Goal: Transaction & Acquisition: Purchase product/service

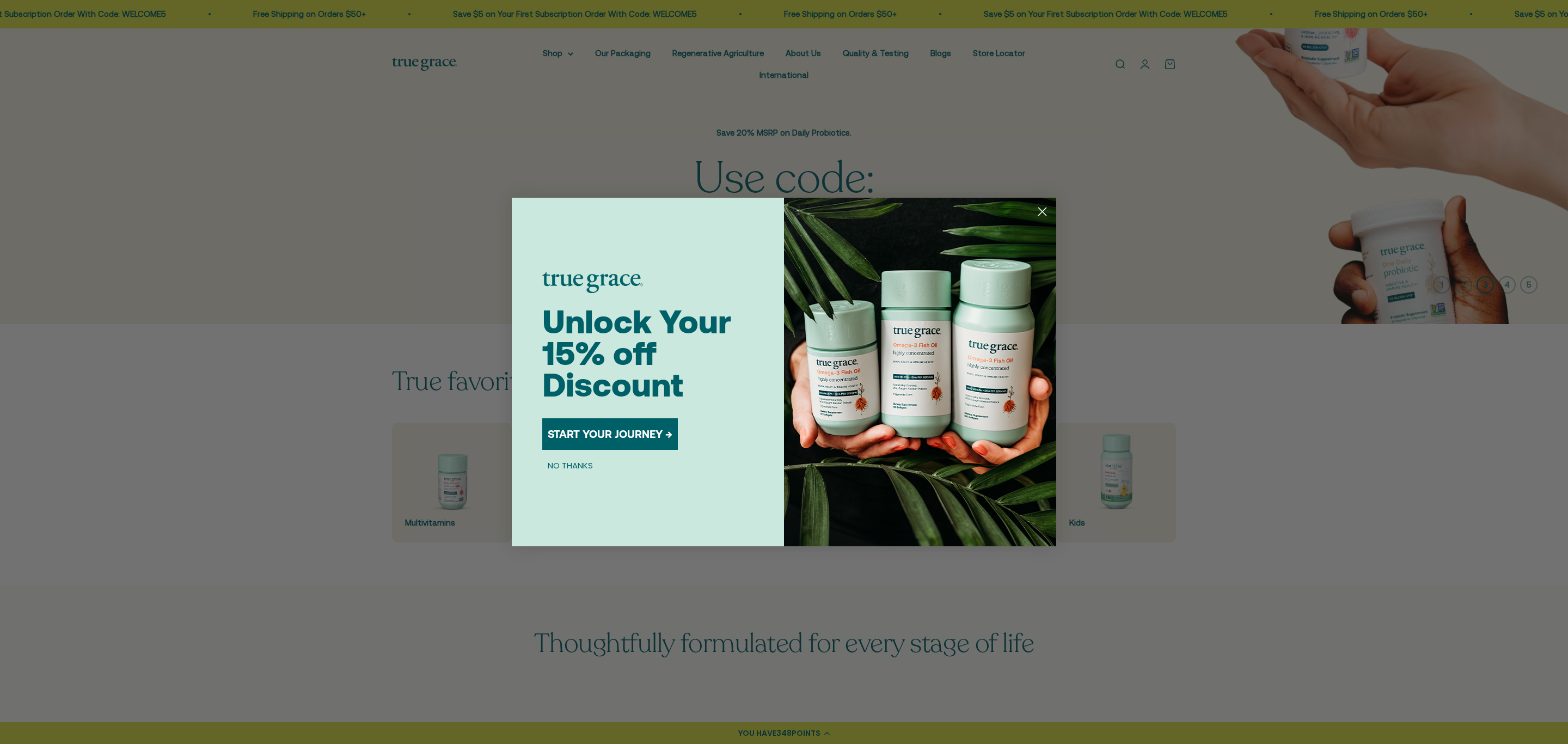
click at [691, 212] on circle "Close dialog" at bounding box center [1043, 212] width 18 height 18
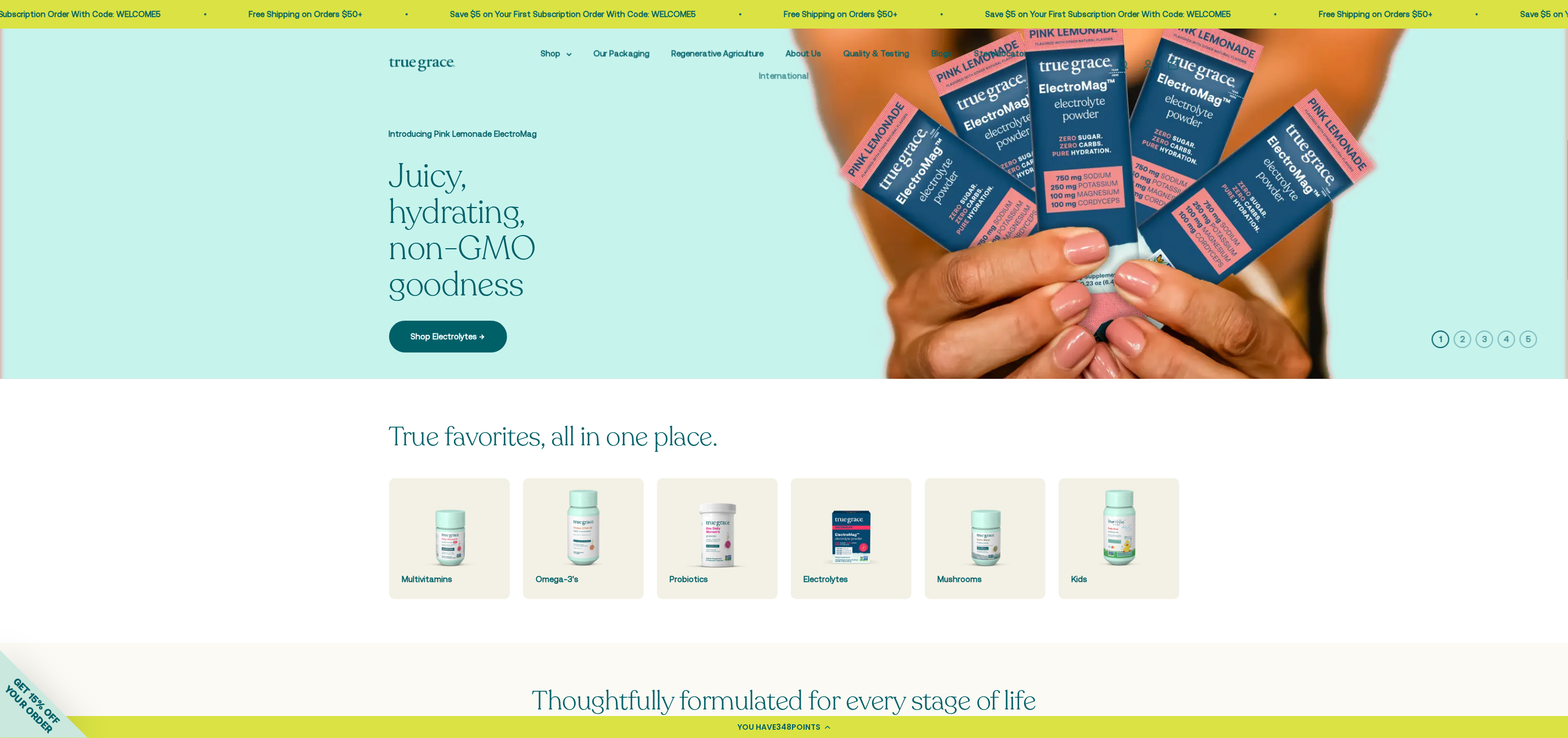
click at [697, 80] on link "International" at bounding box center [784, 75] width 49 height 9
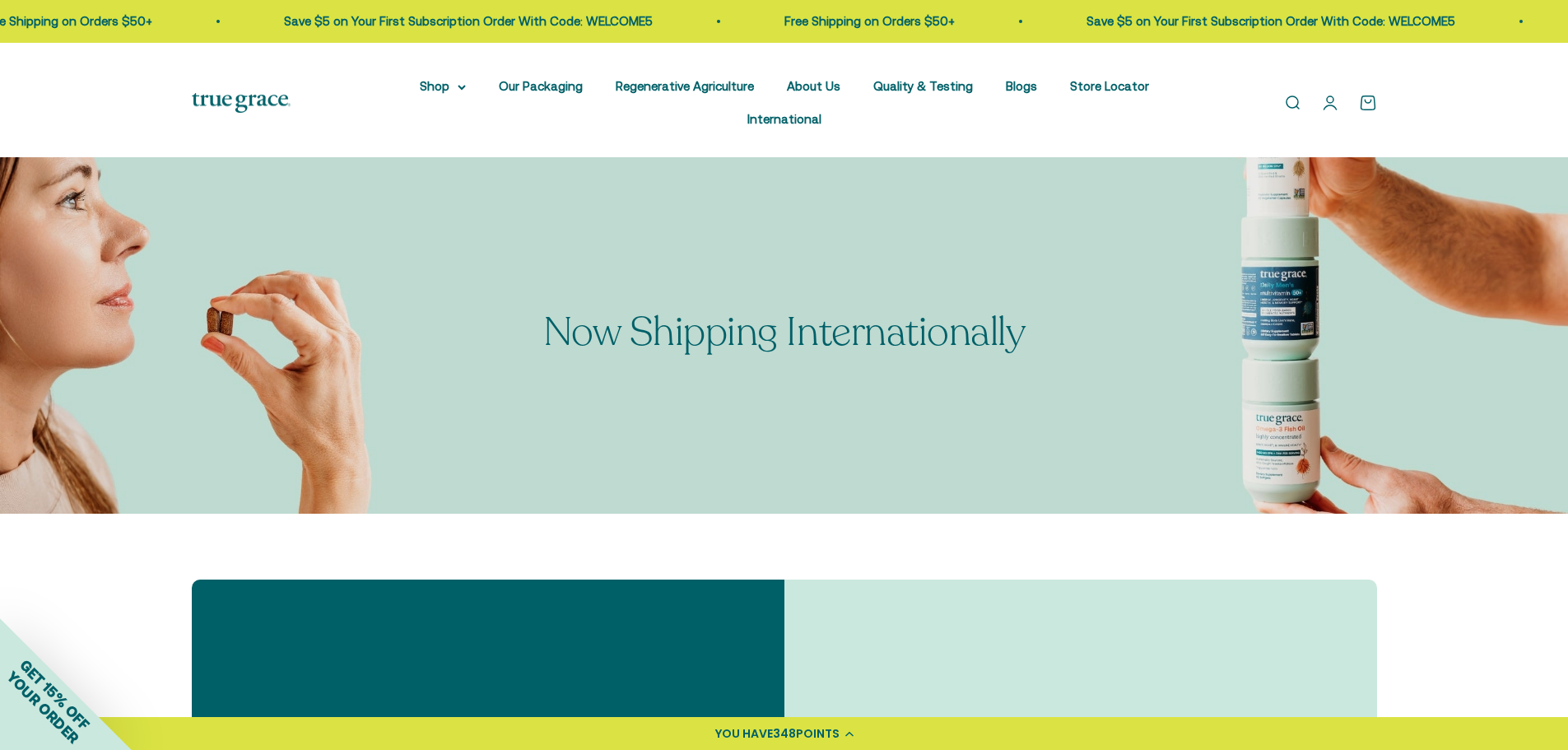
click at [776, 129] on li "International" at bounding box center [784, 119] width 74 height 19
click at [771, 126] on link "International" at bounding box center [784, 119] width 74 height 14
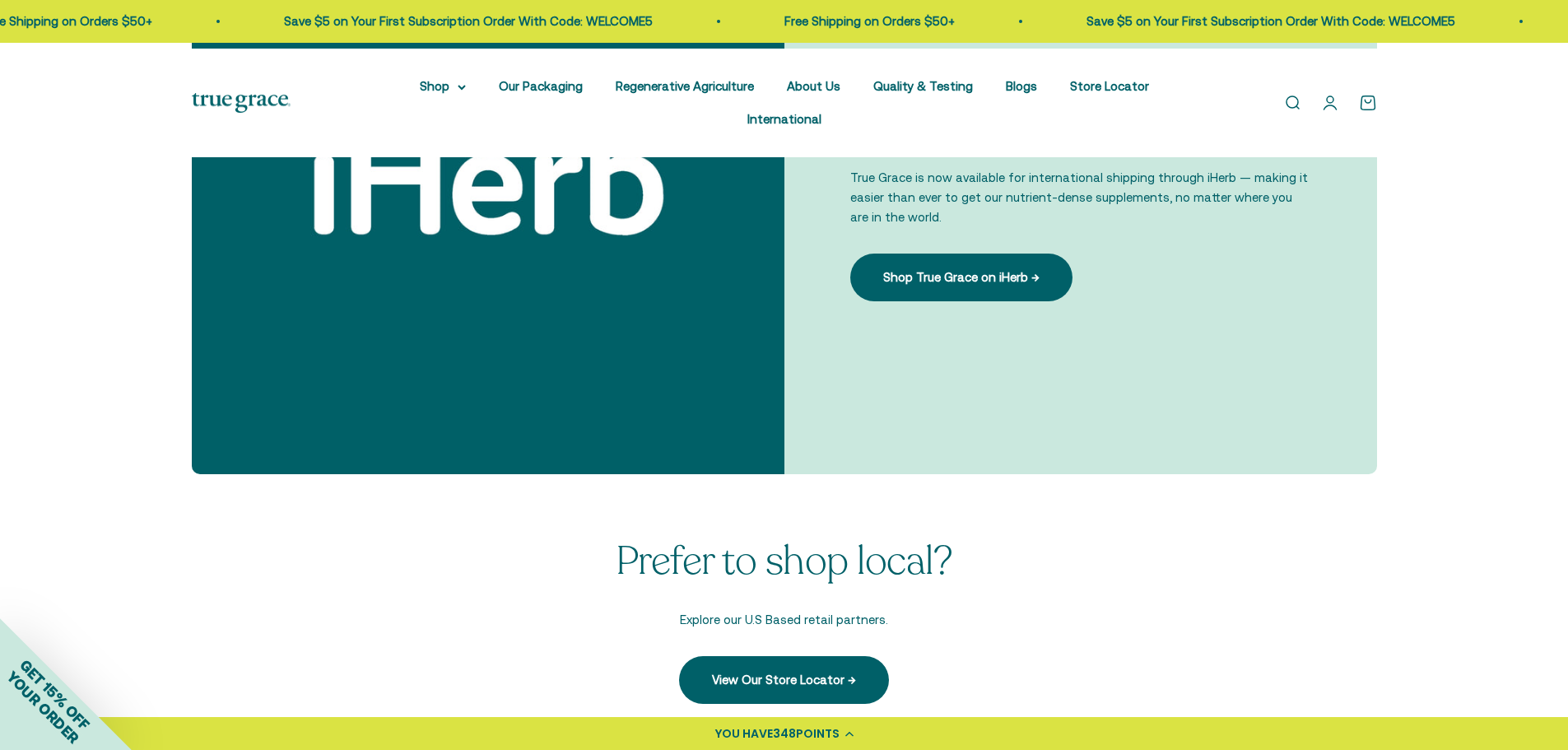
scroll to position [659, 0]
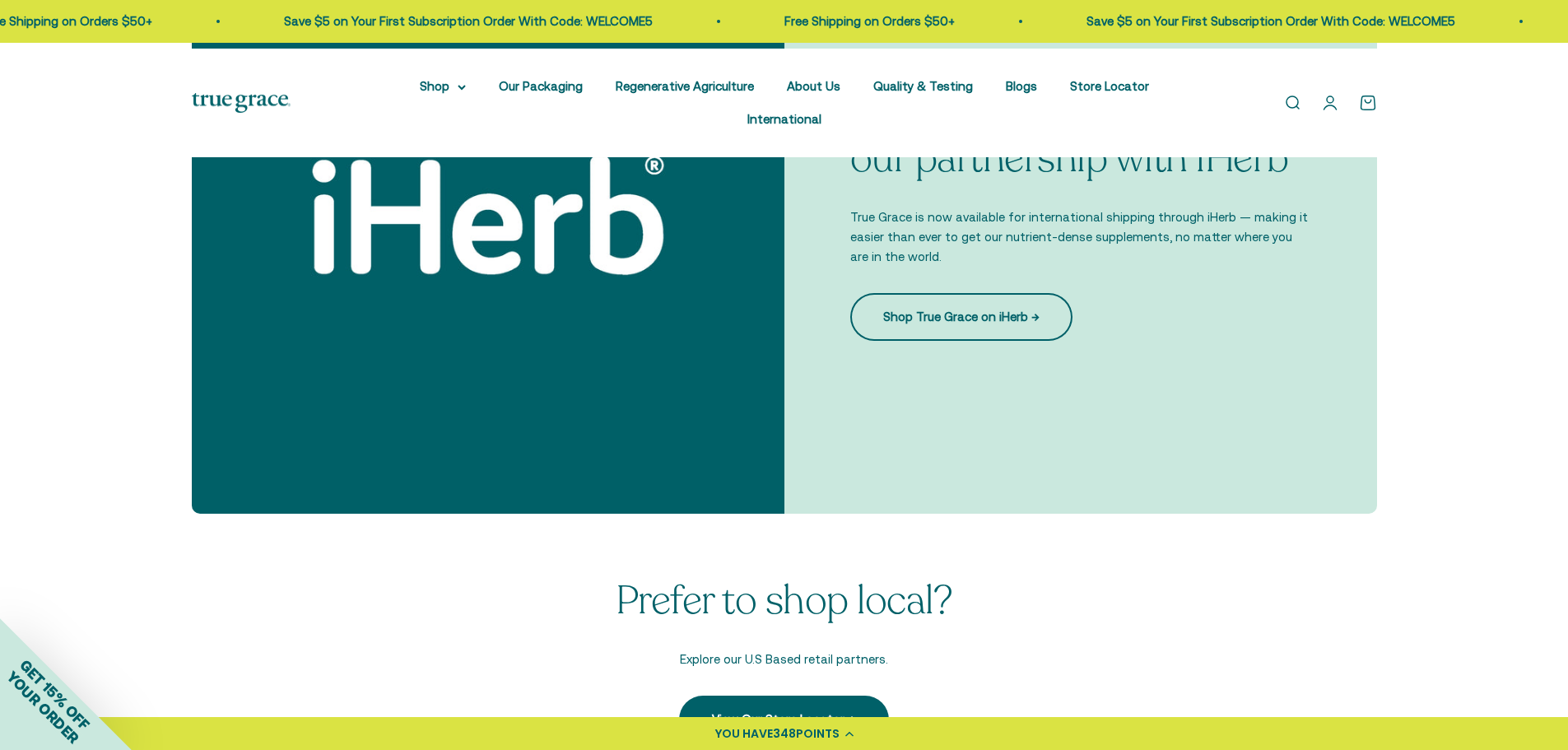
click at [1033, 340] on link "Shop True Grace on iHerb →" at bounding box center [962, 317] width 223 height 48
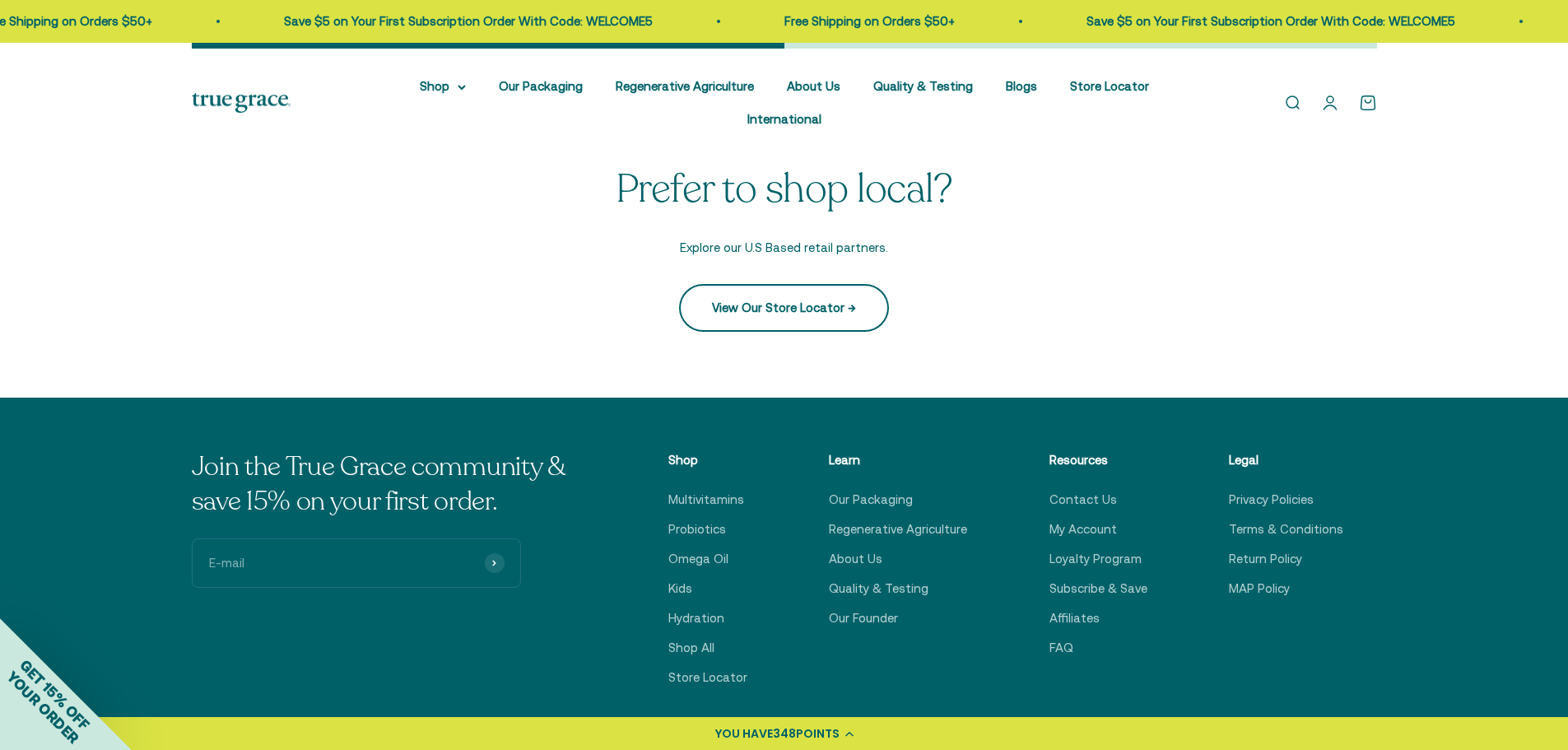
click at [762, 331] on link "View Our Store Locator →" at bounding box center [784, 308] width 210 height 48
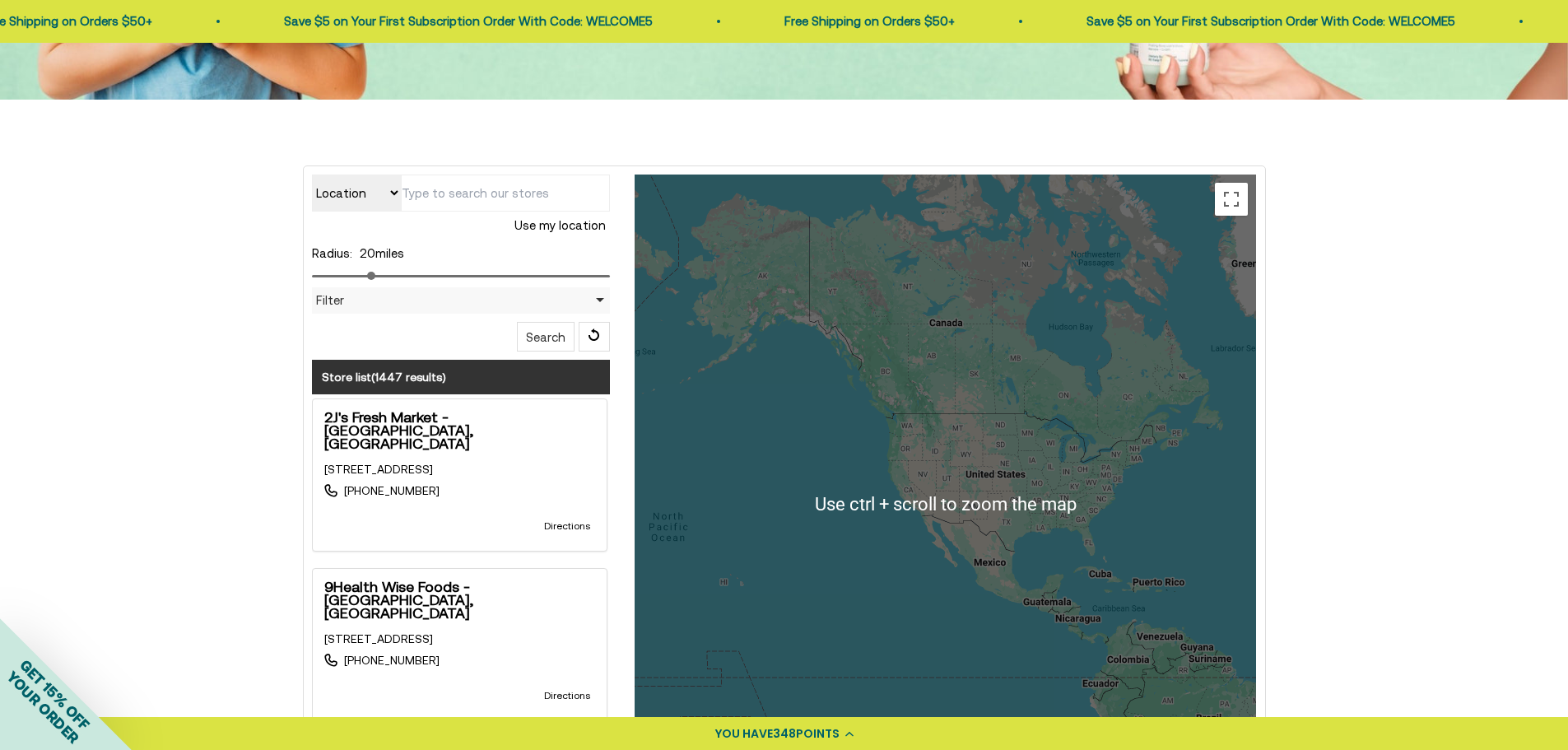
scroll to position [411, 0]
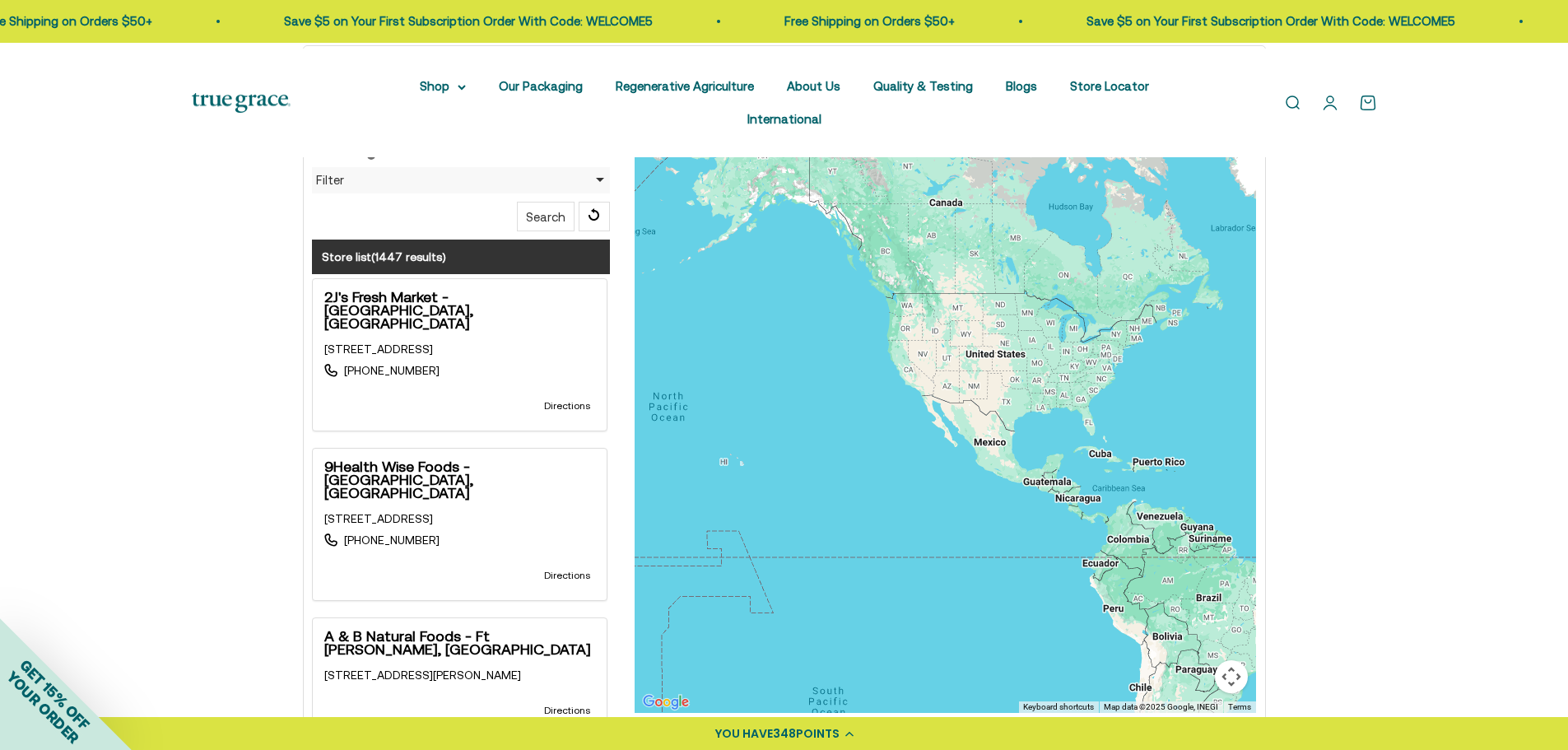
type input "6201 Shadow Tree Ln, Greenacres, FL 33463, USA"
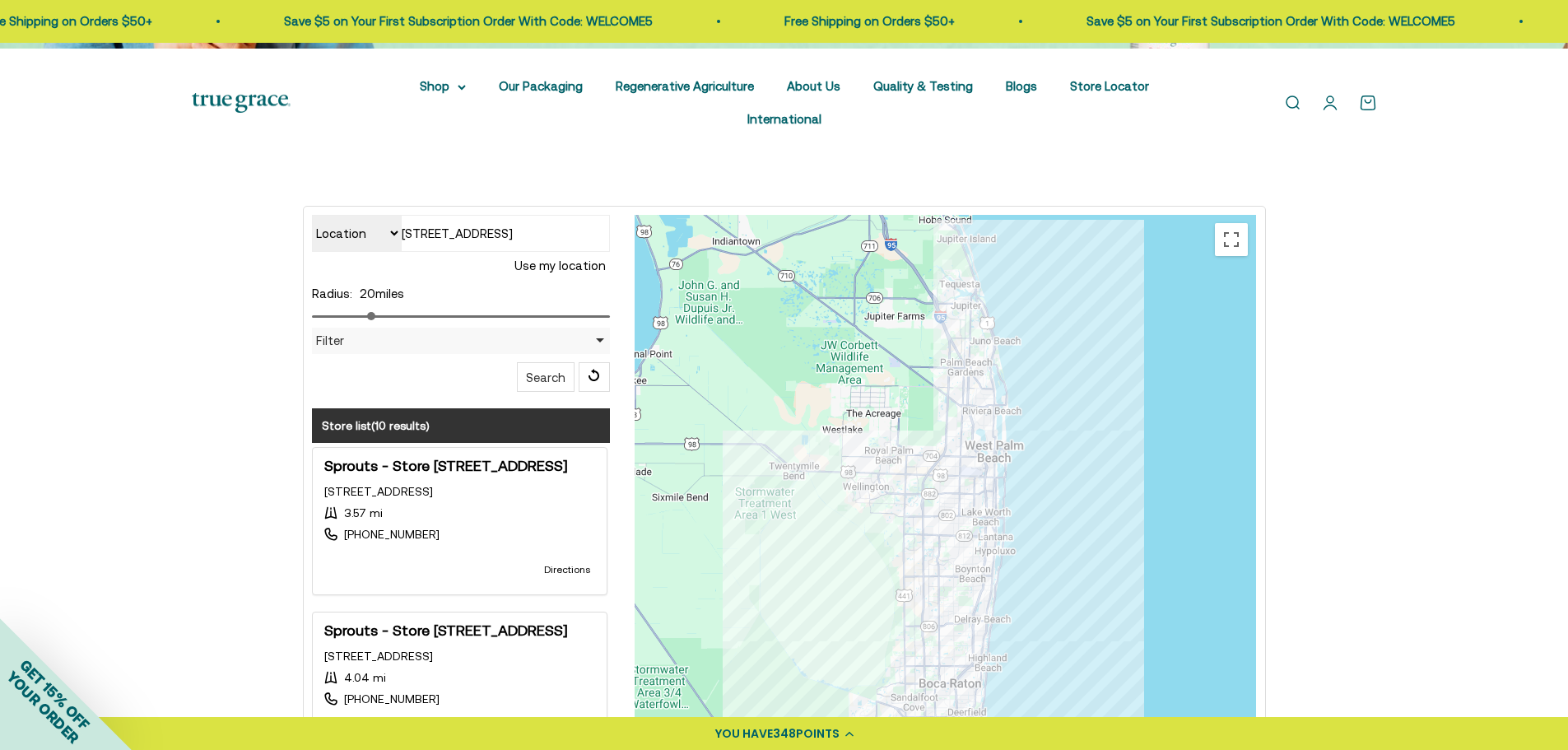
scroll to position [247, 0]
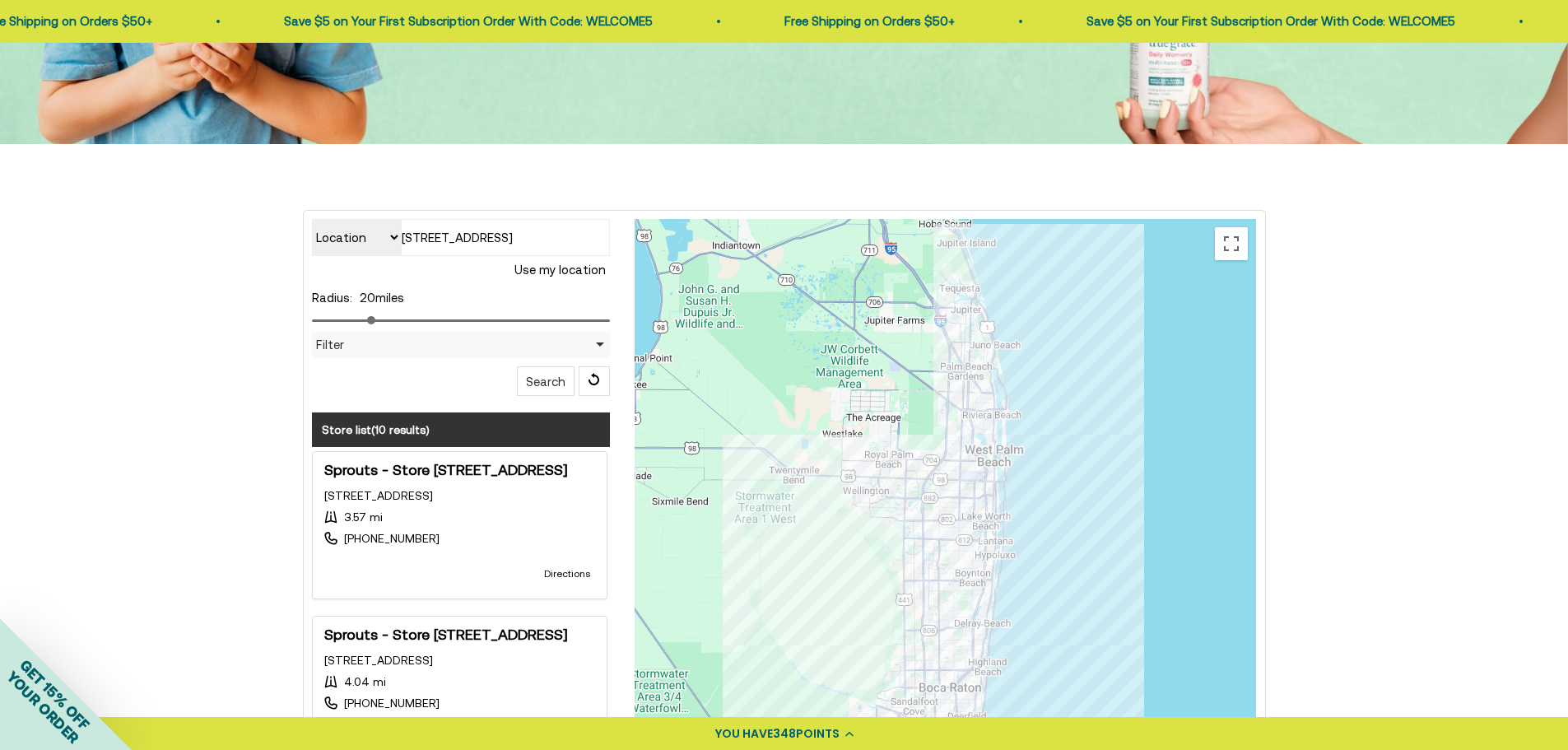
click at [536, 396] on button "Search" at bounding box center [546, 381] width 58 height 29
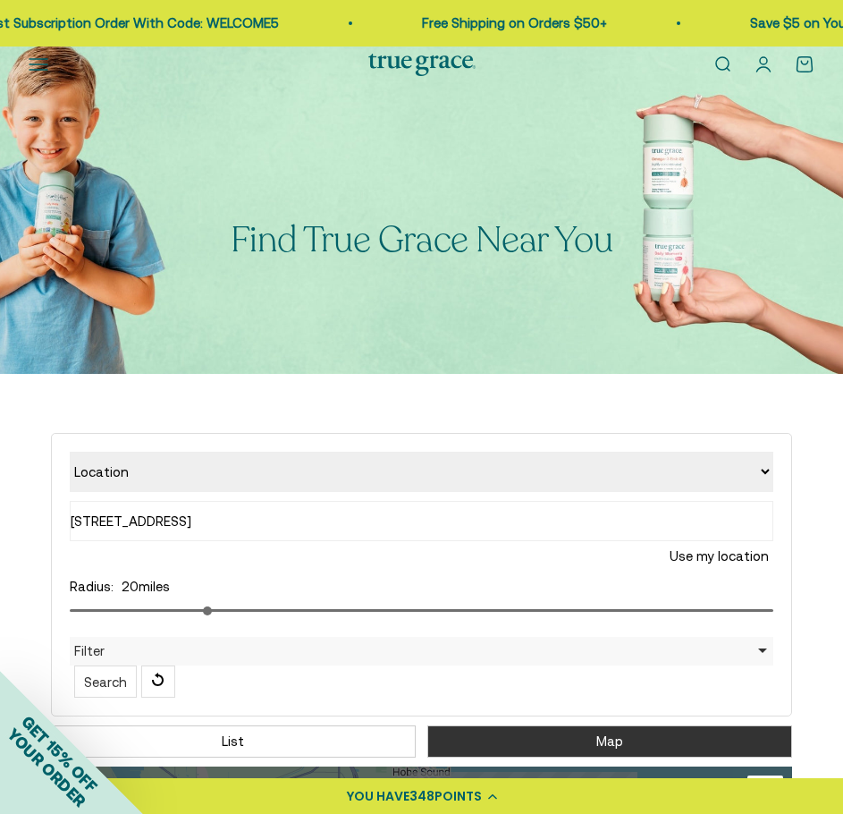
scroll to position [0, 0]
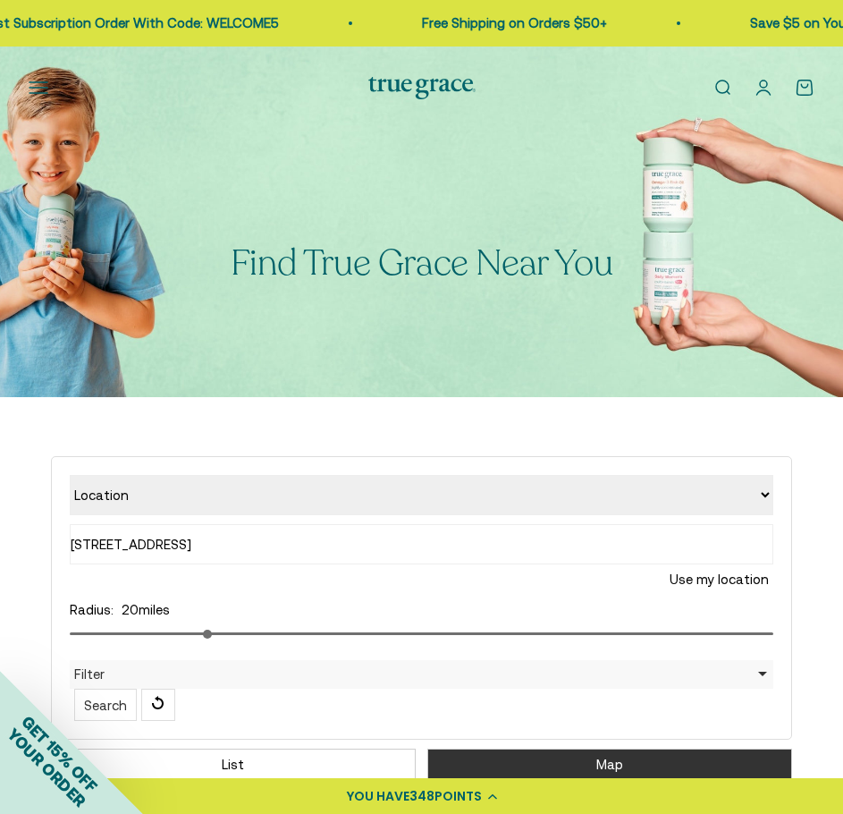
click at [5, 102] on div "Open navigation menu Open search Shop Multivitamins Women's Multivitamin Women'…" at bounding box center [421, 88] width 843 height 83
click at [403, 95] on img at bounding box center [422, 88] width 107 height 22
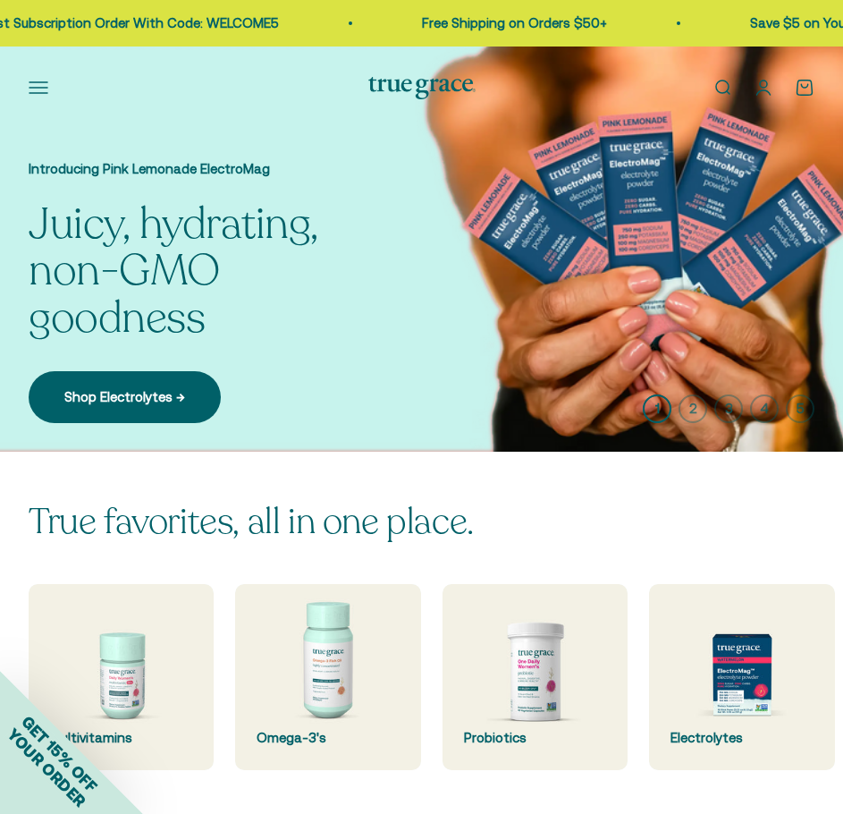
click at [33, 97] on button "Open navigation menu" at bounding box center [39, 88] width 20 height 20
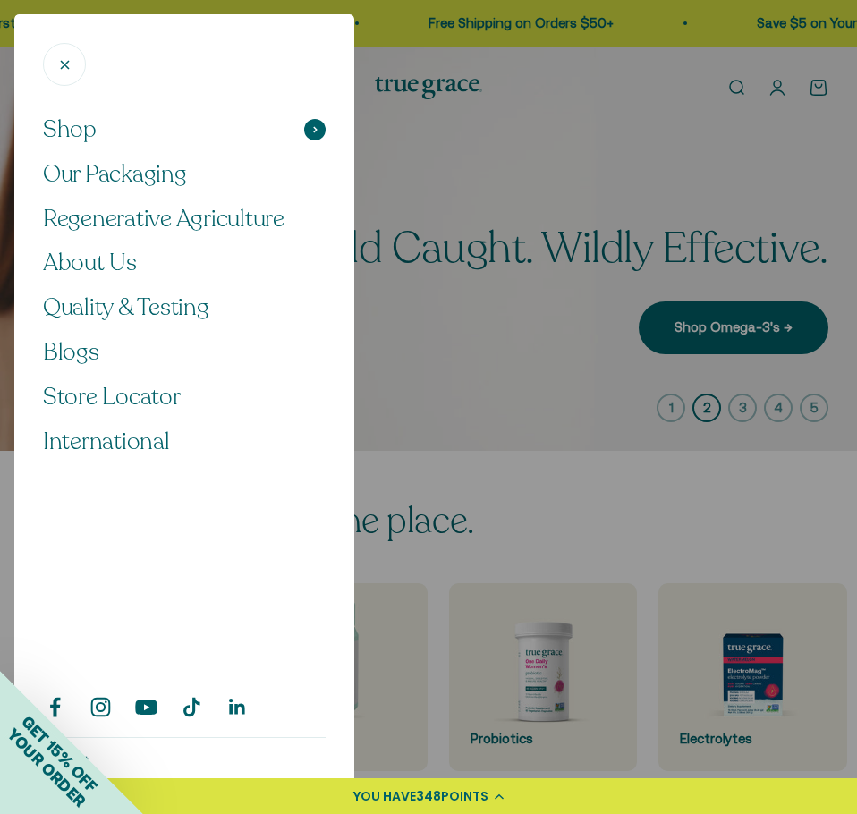
click at [313, 132] on icon at bounding box center [314, 129] width 3 height 5
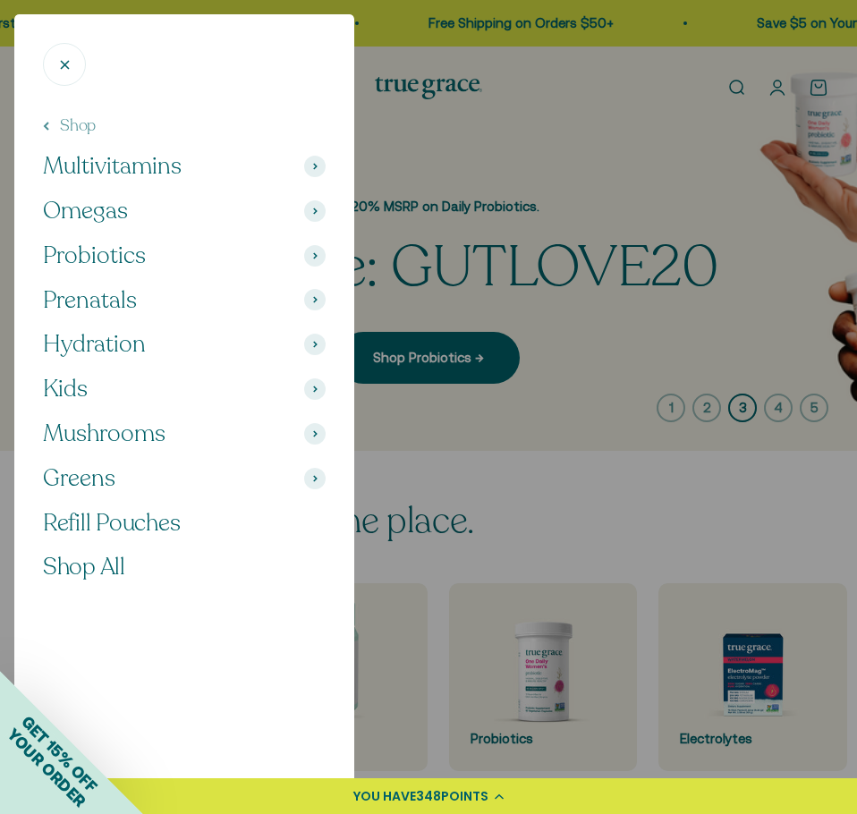
click at [304, 355] on span at bounding box center [314, 344] width 21 height 21
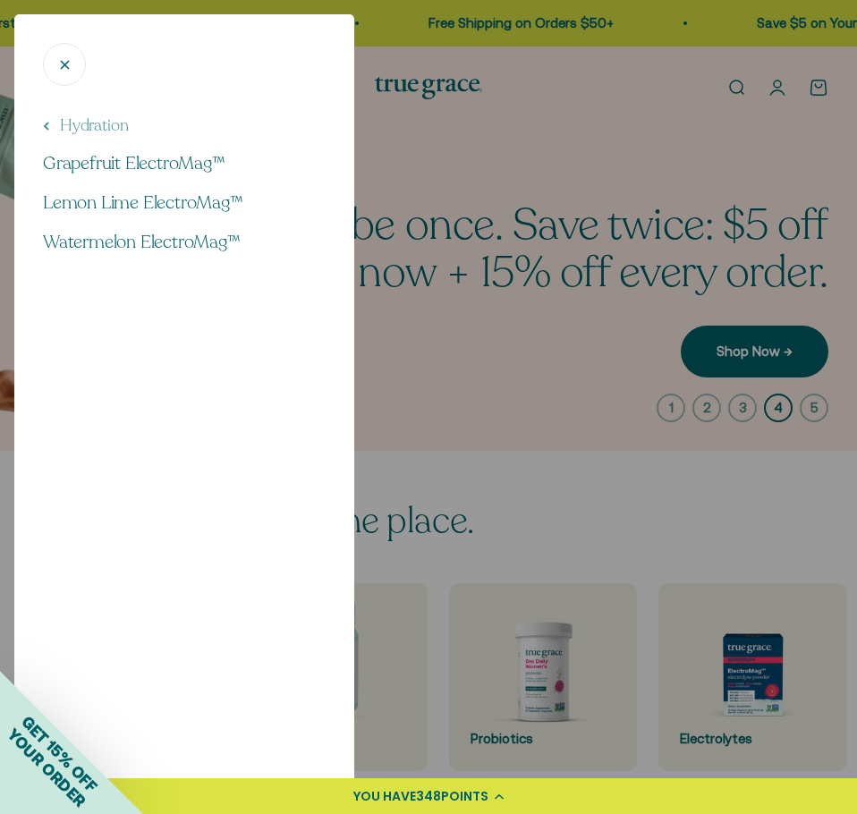
click at [48, 130] on icon at bounding box center [47, 126] width 4 height 7
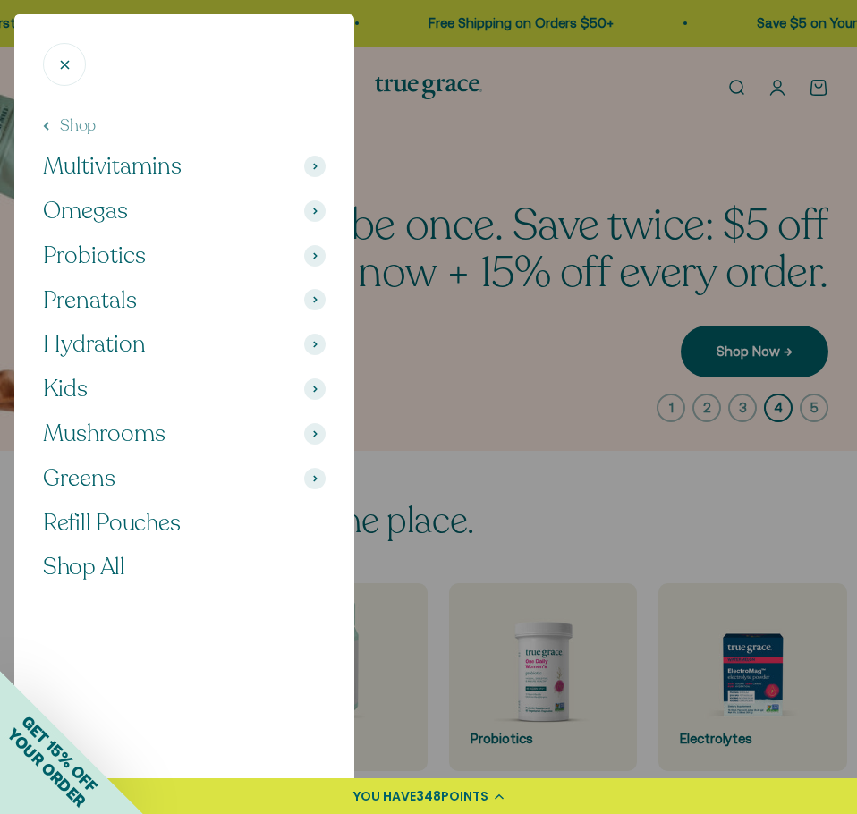
click at [313, 355] on span at bounding box center [314, 344] width 21 height 21
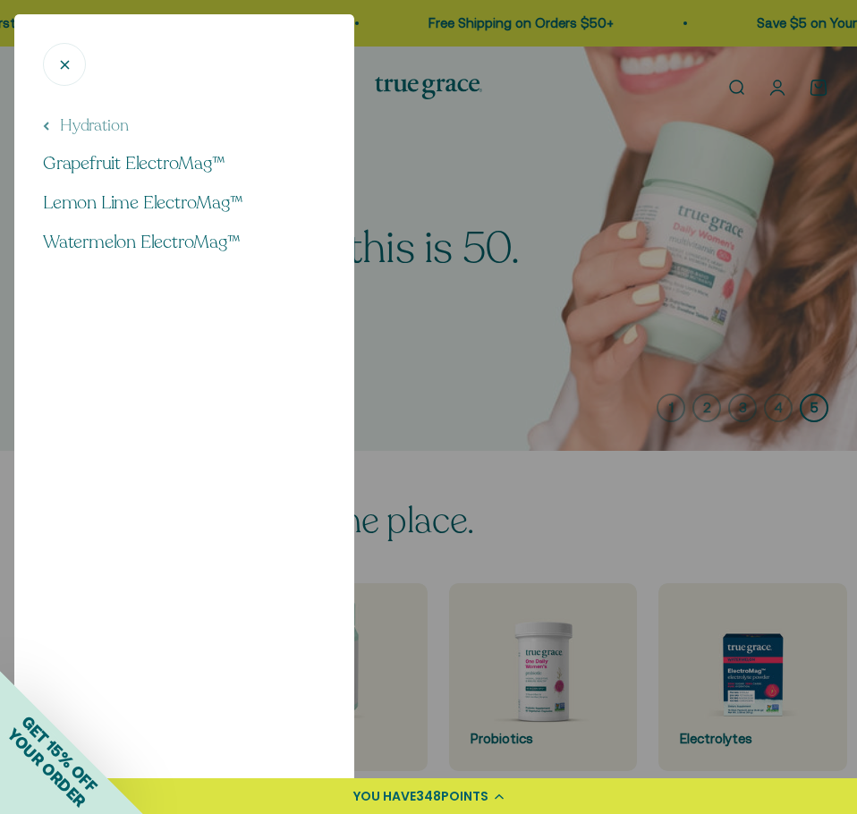
click at [64, 68] on icon "Close" at bounding box center [64, 64] width 17 height 17
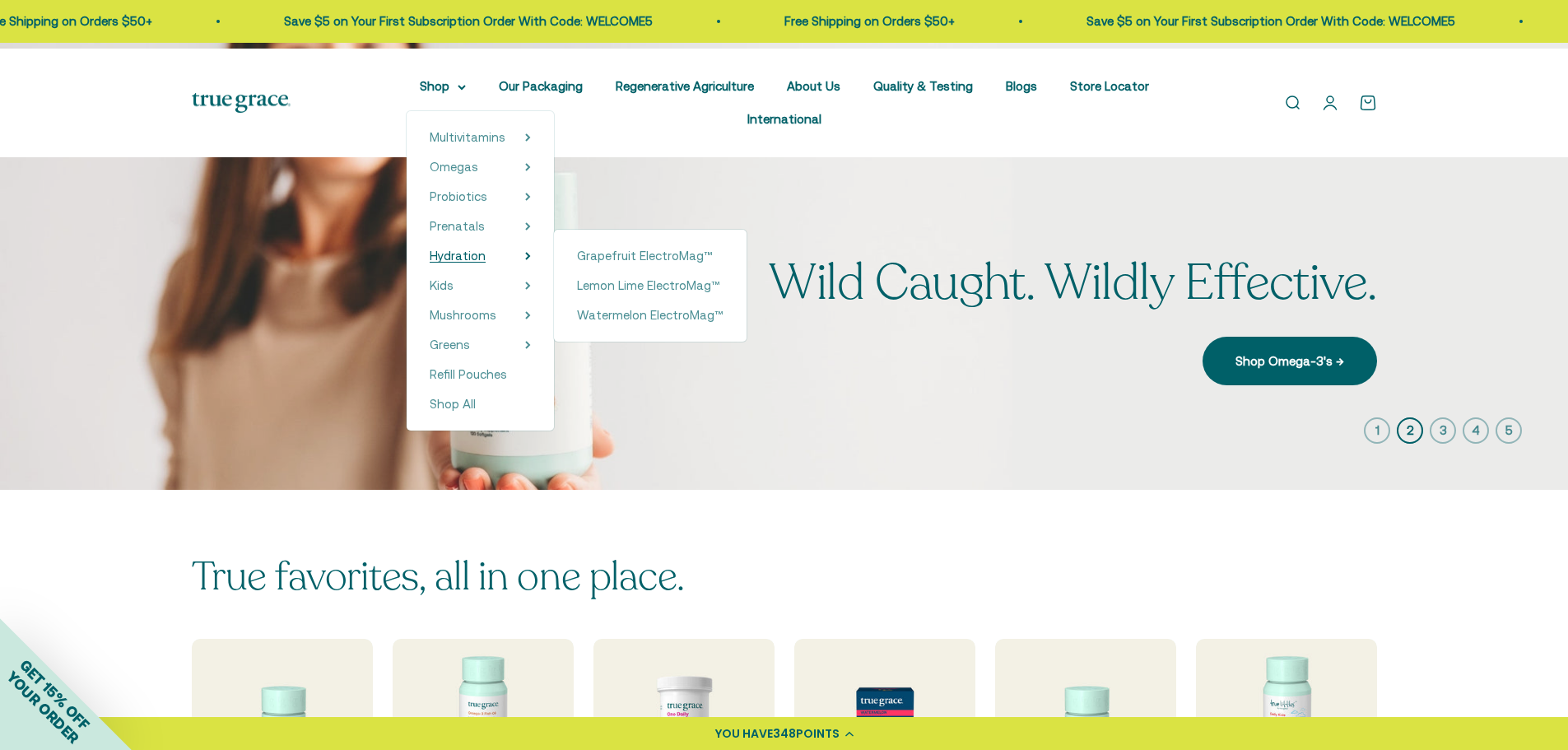
click at [436, 262] on span "Hydration" at bounding box center [457, 255] width 56 height 14
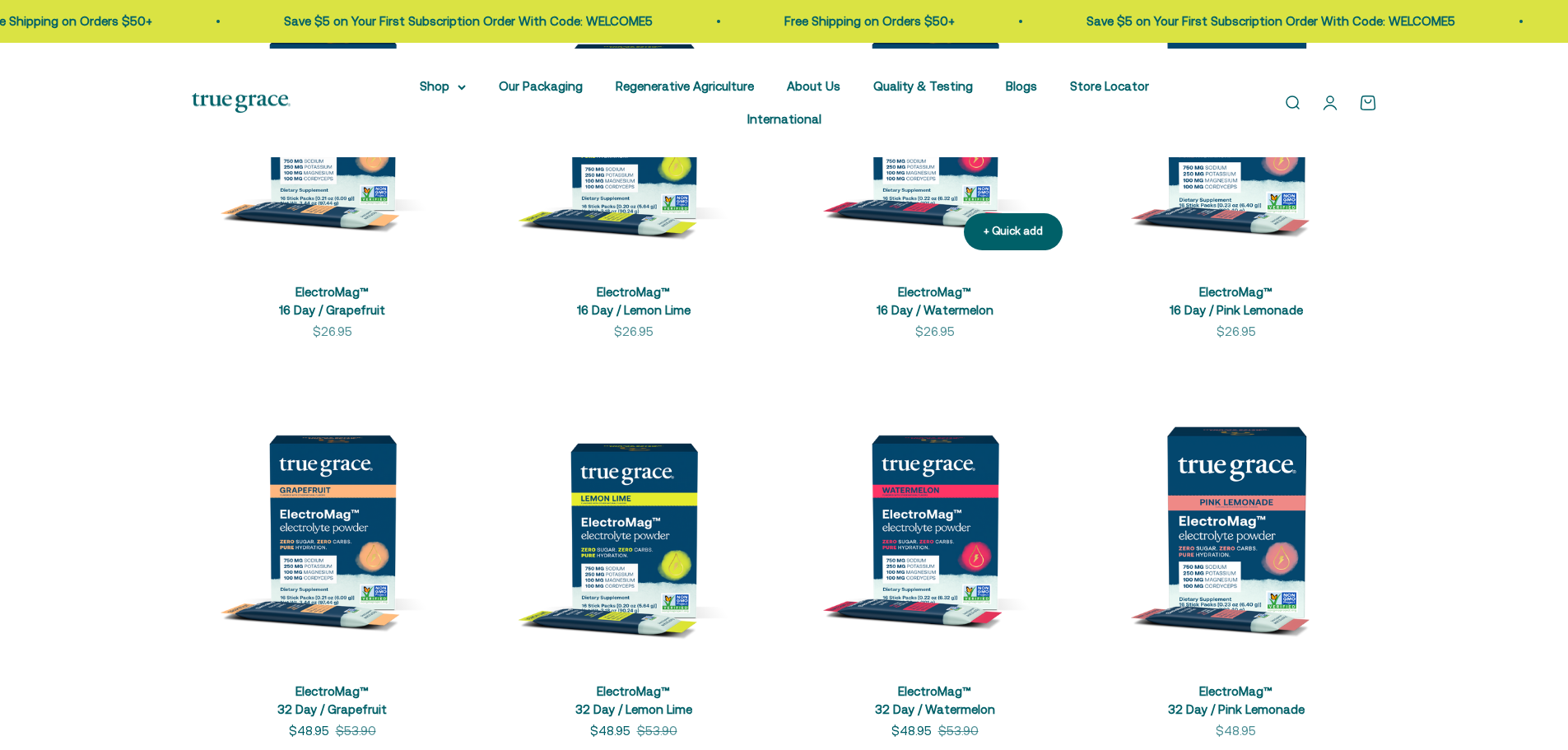
scroll to position [494, 0]
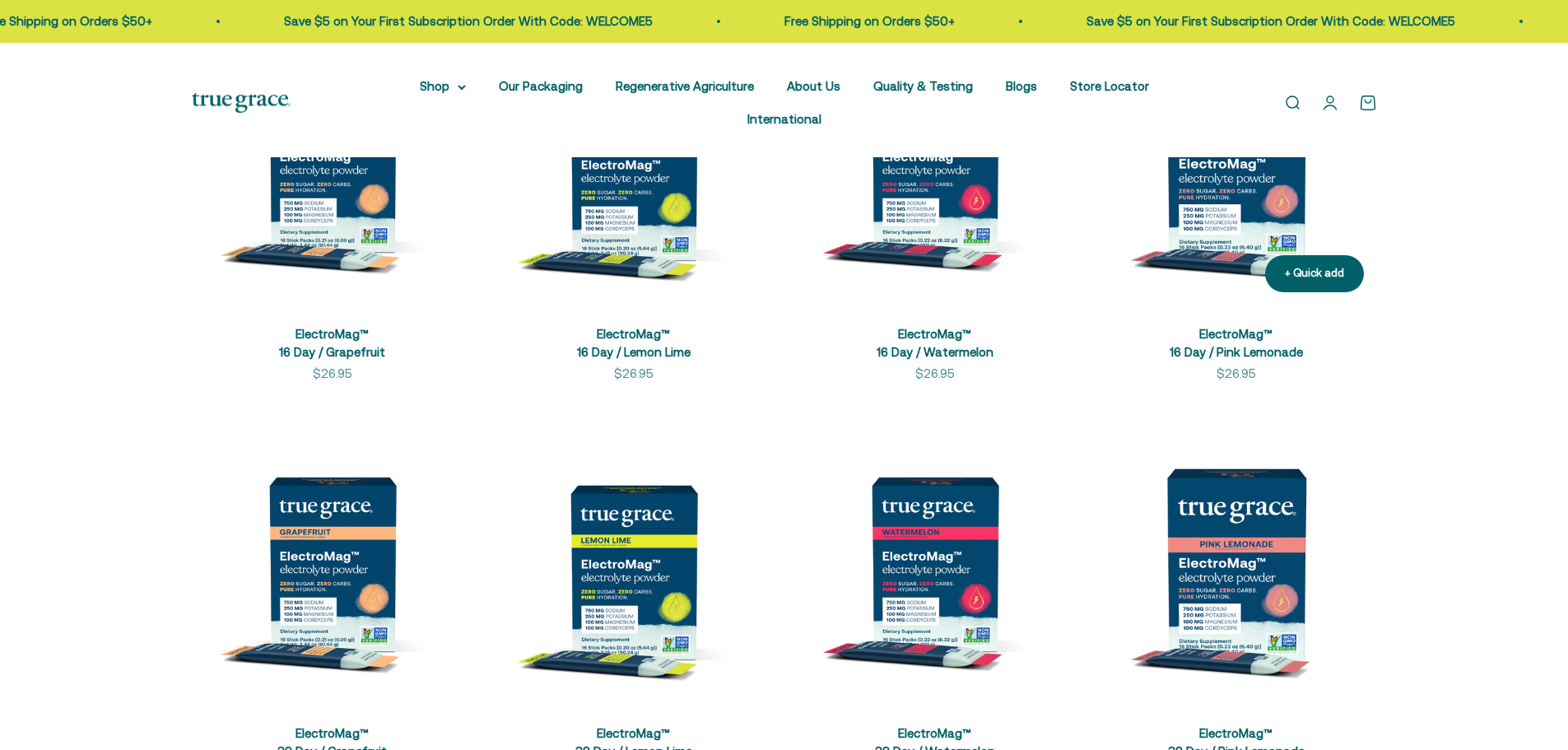
click at [1205, 252] on img at bounding box center [1237, 165] width 282 height 282
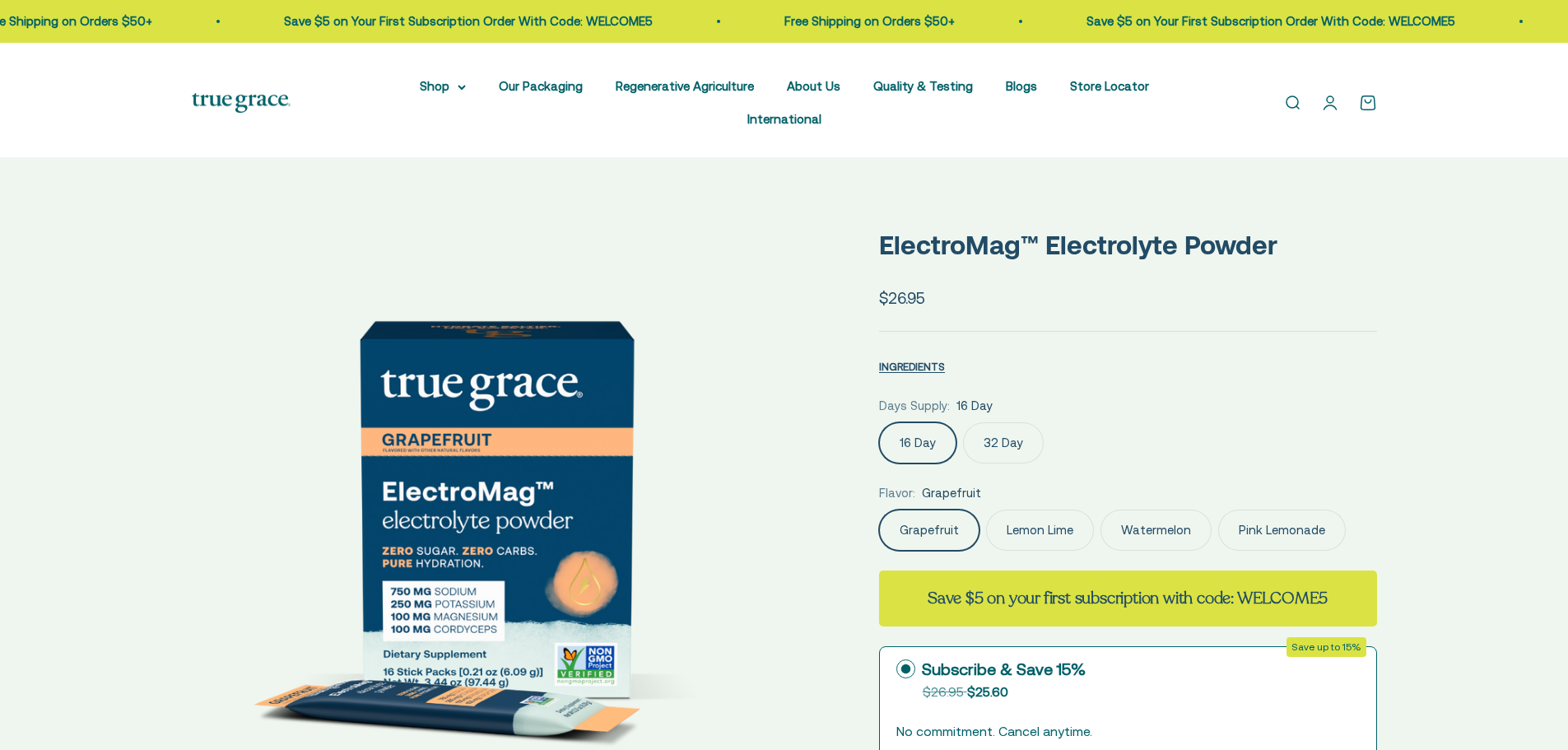
select select "3"
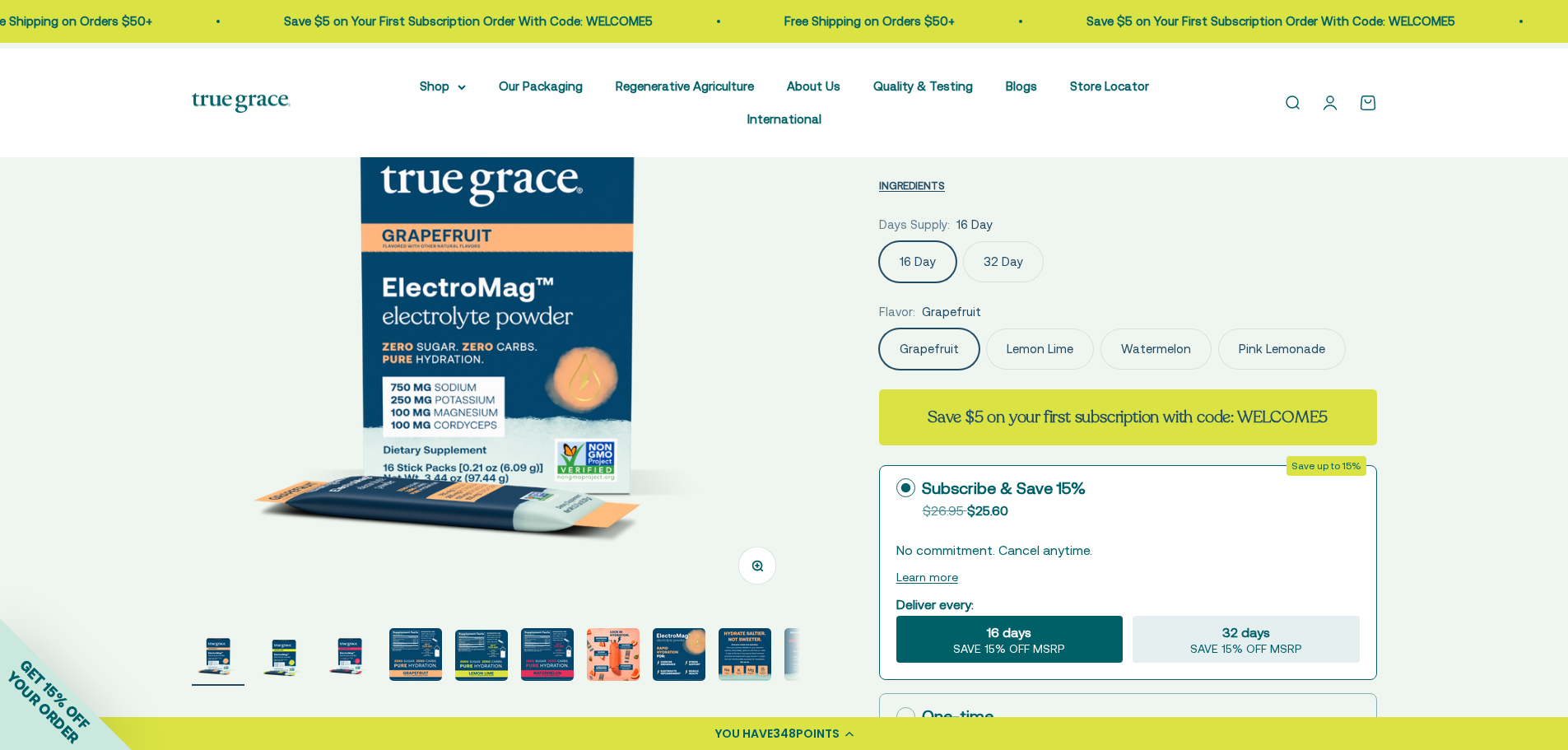
scroll to position [165, 0]
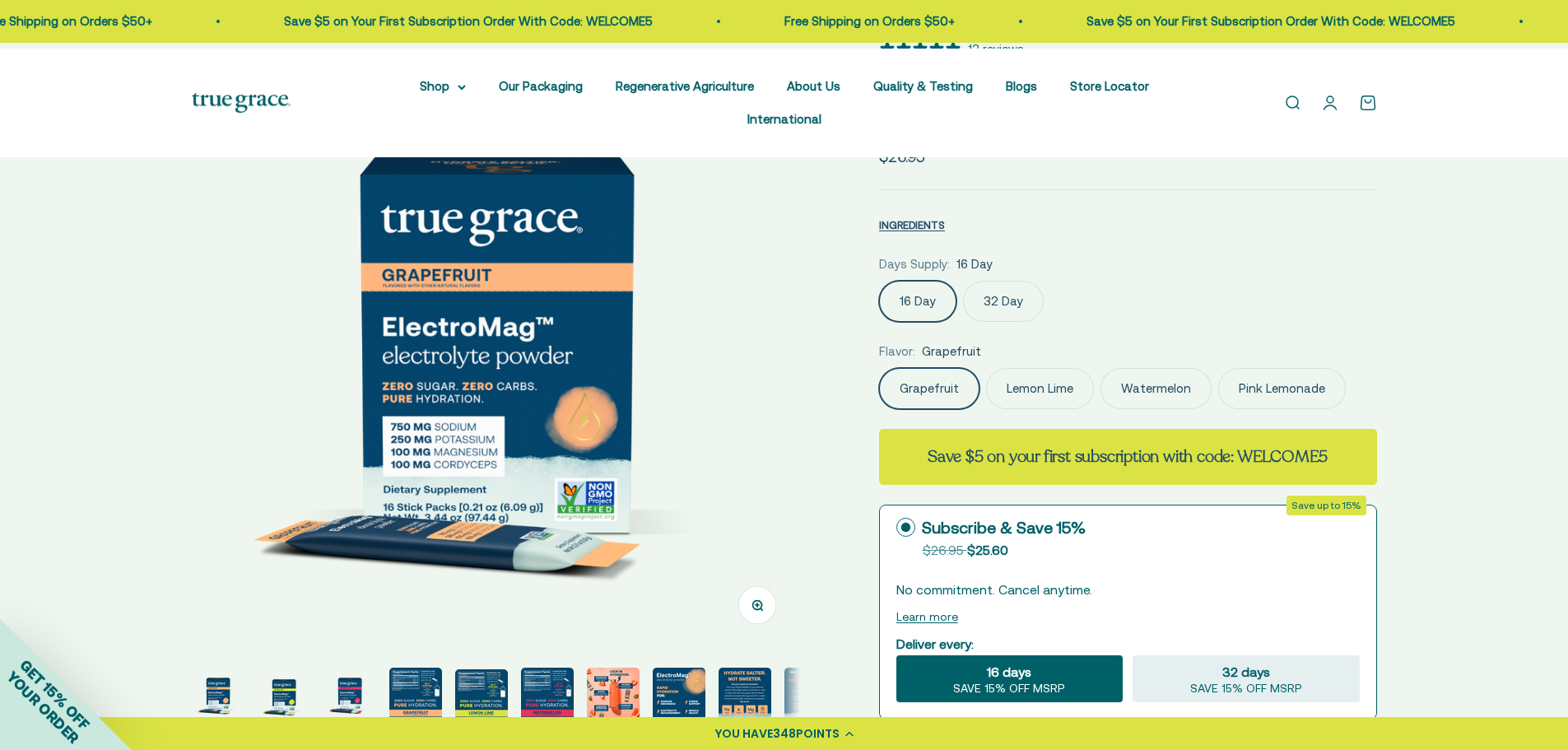
click at [1218, 410] on label "Pink Lemonade" at bounding box center [1282, 388] width 128 height 41
click at [879, 368] on input "Pink Lemonade" at bounding box center [878, 367] width 1 height 1
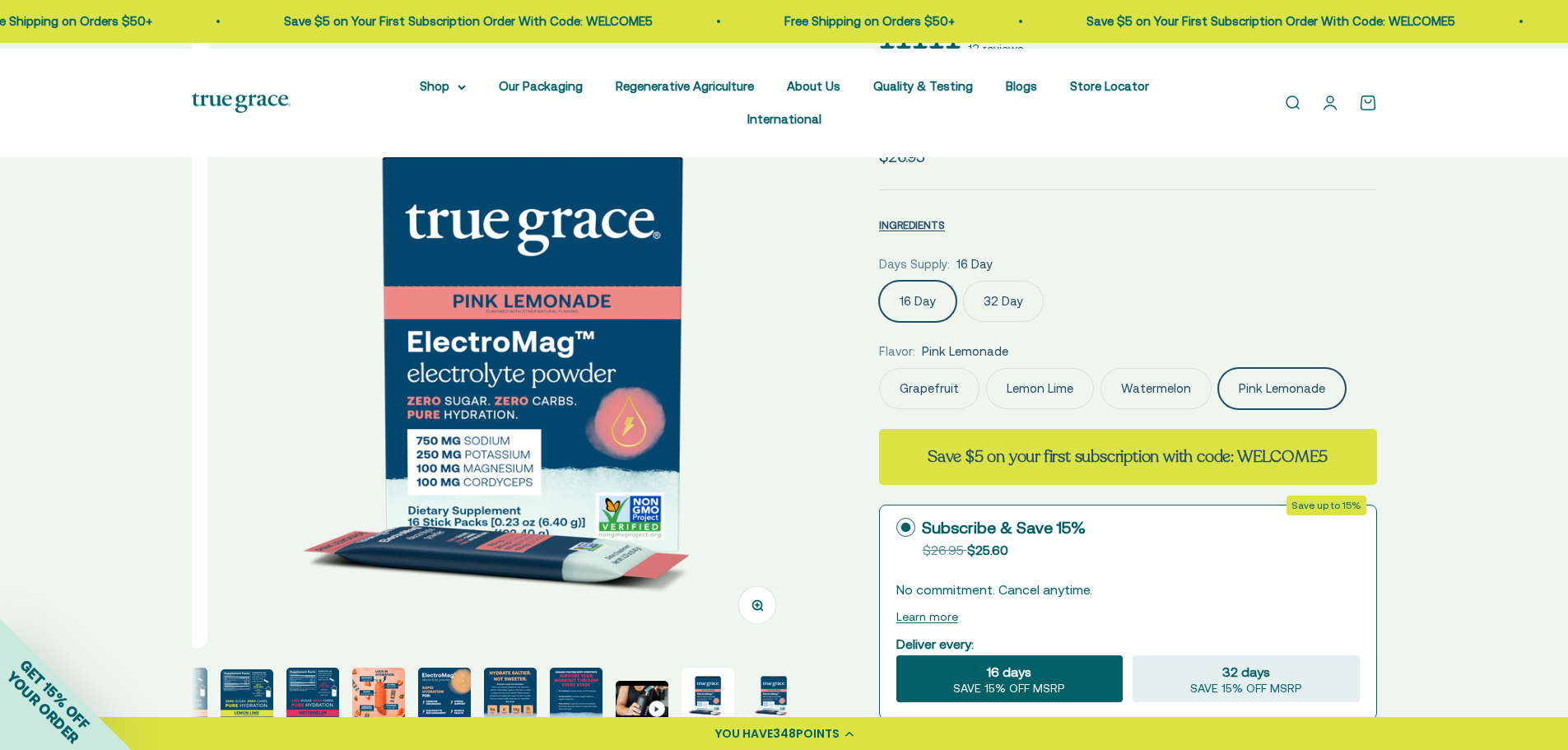
scroll to position [0, 259]
click at [1035, 322] on label "32 Day" at bounding box center [1003, 301] width 81 height 41
click at [879, 281] on input "32 Day" at bounding box center [878, 280] width 1 height 1
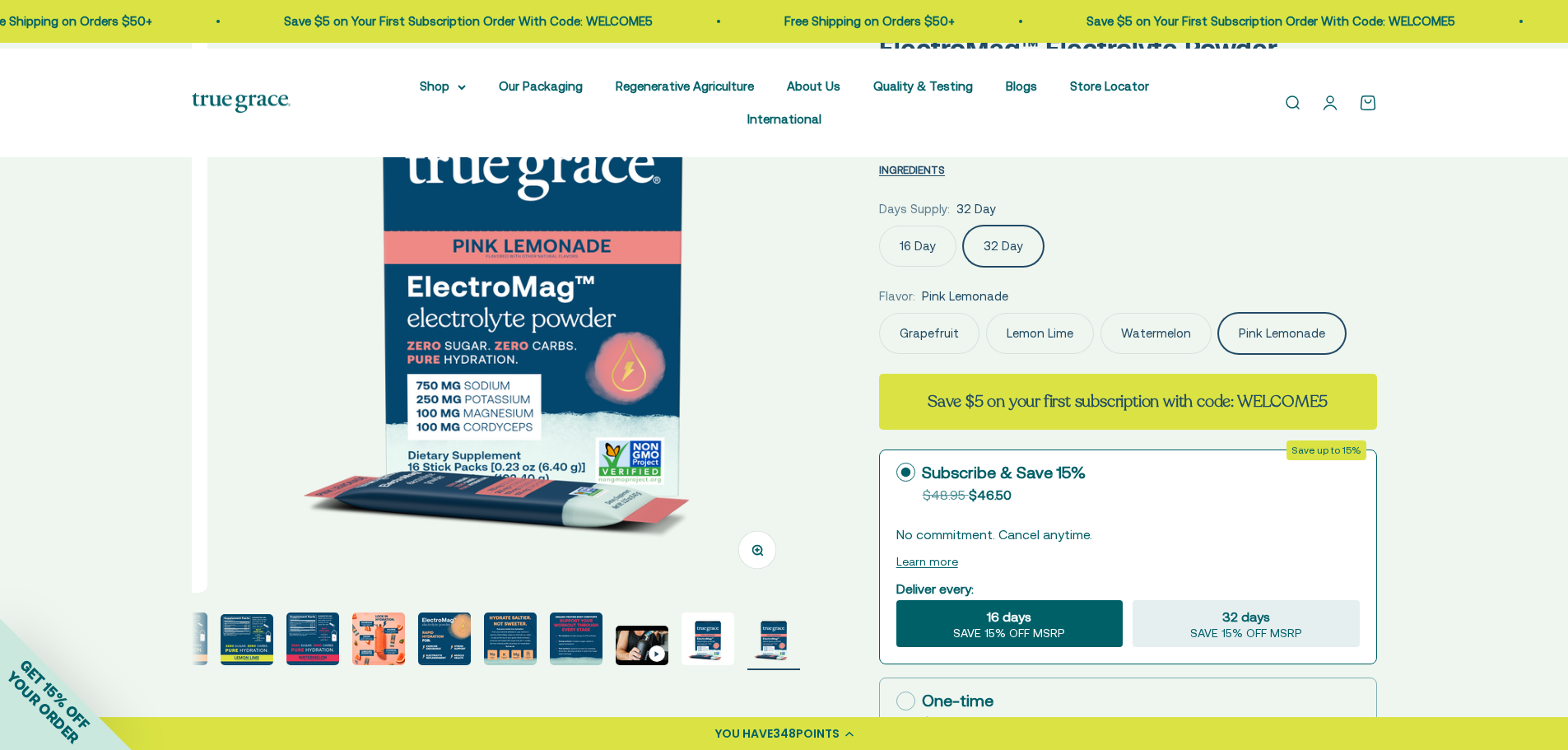
scroll to position [165, 0]
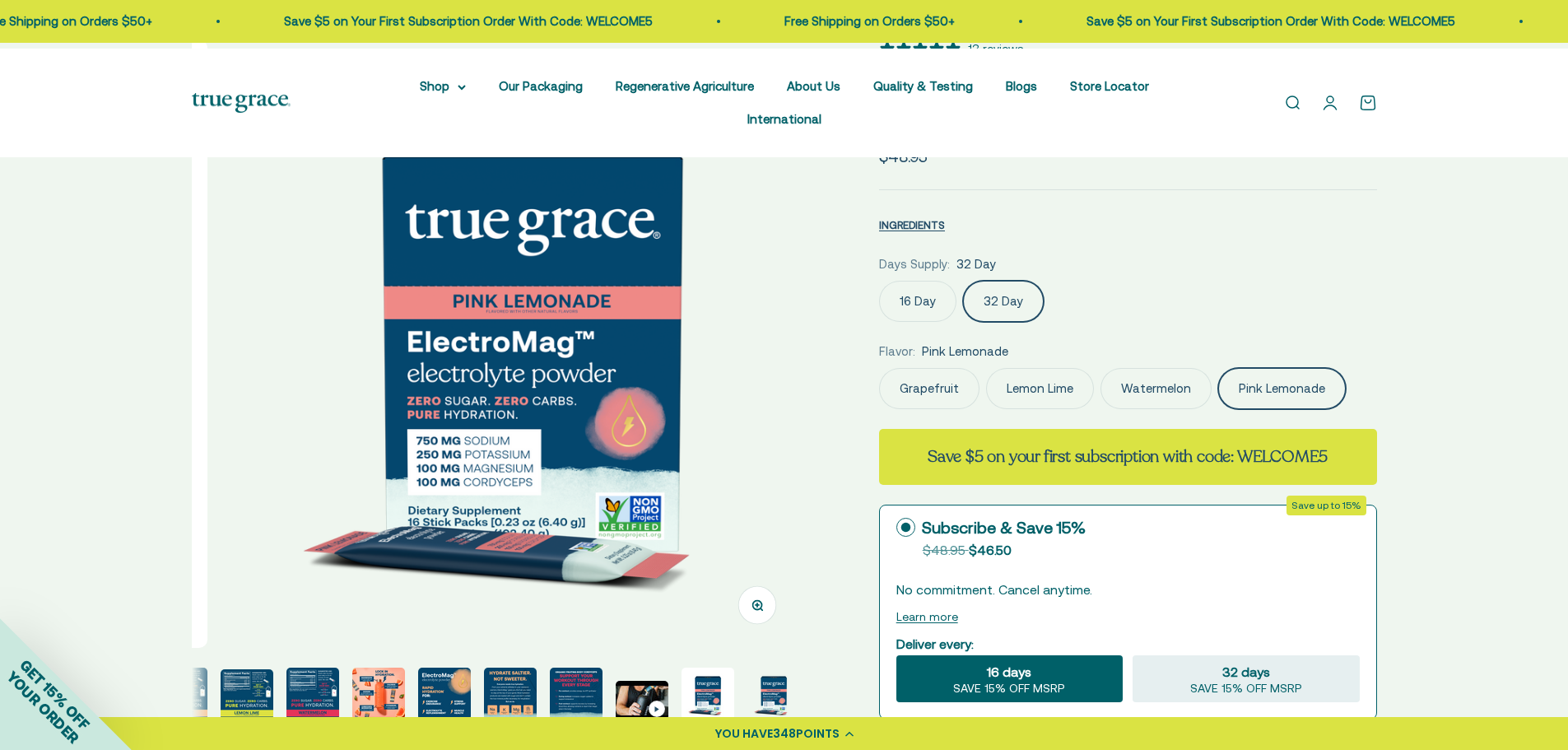
click at [942, 322] on label "16 Day" at bounding box center [917, 301] width 77 height 41
click at [879, 281] on input "16 Day" at bounding box center [878, 280] width 1 height 1
